Goal: Task Accomplishment & Management: Manage account settings

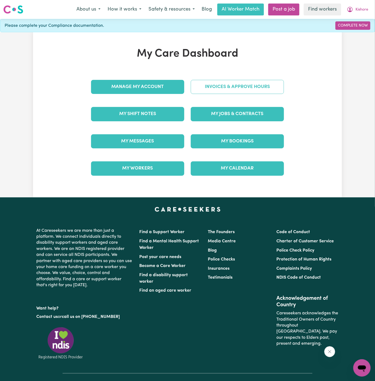
click at [251, 86] on link "Invoices & Approve Hours" at bounding box center [237, 87] width 93 height 14
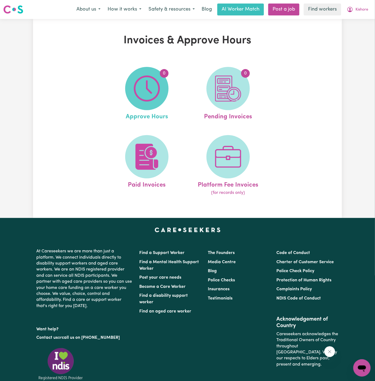
click at [151, 95] on img at bounding box center [147, 89] width 26 height 26
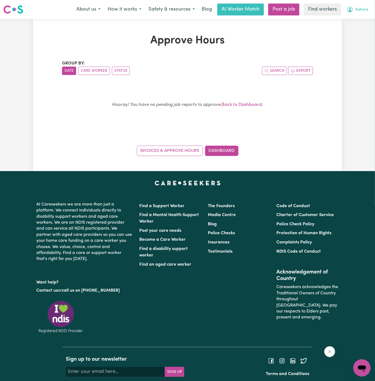
click at [362, 8] on span "Kishore" at bounding box center [362, 10] width 13 height 6
click at [361, 17] on link "My Dashboard" at bounding box center [350, 21] width 43 height 10
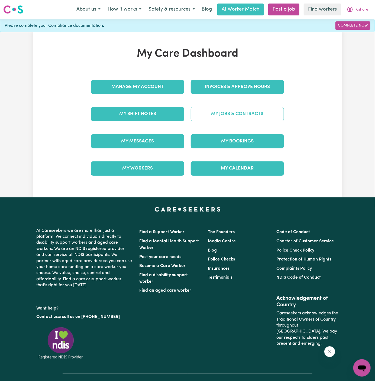
click at [258, 114] on link "My Jobs & Contracts" at bounding box center [237, 114] width 93 height 14
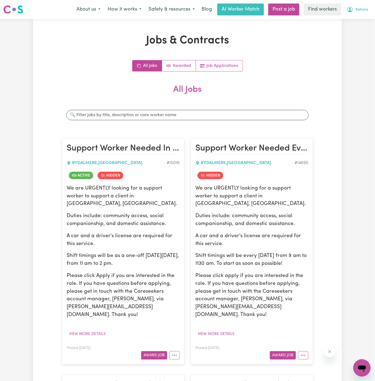
click at [362, 13] on button "Kishore" at bounding box center [357, 9] width 28 height 11
click at [344, 33] on link "Logout" at bounding box center [350, 31] width 43 height 10
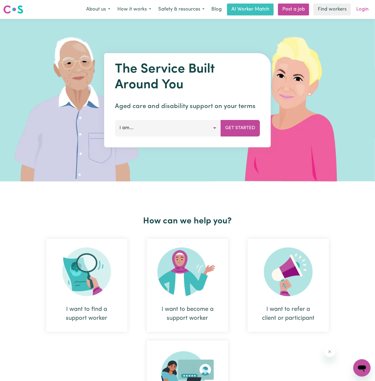
click at [366, 8] on link "Login" at bounding box center [362, 10] width 19 height 12
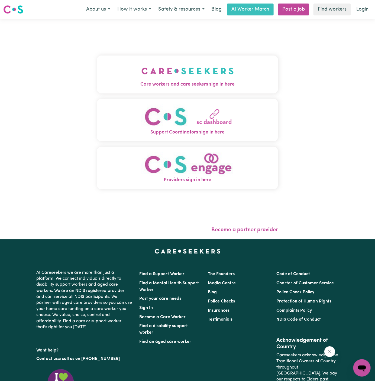
click at [187, 75] on img "Care workers and care seekers sign in here" at bounding box center [187, 71] width 92 height 20
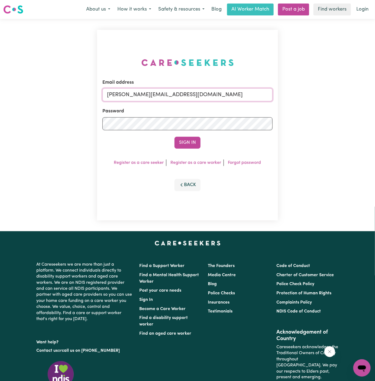
click at [214, 93] on input "[PERSON_NAME][EMAIL_ADDRESS][DOMAIN_NAME]" at bounding box center [187, 94] width 170 height 13
drag, startPoint x: 136, startPoint y: 97, endPoint x: 280, endPoint y: 101, distance: 143.9
click at [280, 101] on div "Email address [EMAIL_ADDRESS][DOMAIN_NAME] Password Sign In Register as a care …" at bounding box center [188, 125] width 188 height 212
type input "[EMAIL_ADDRESS][DOMAIN_NAME]"
click at [175, 137] on button "Sign In" at bounding box center [188, 143] width 26 height 12
